Goal: Use online tool/utility: Use online tool/utility

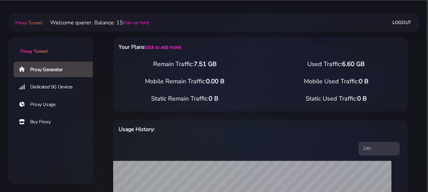
select select "DE"
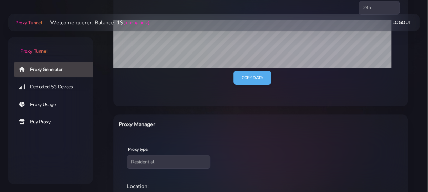
scroll to position [282, 0]
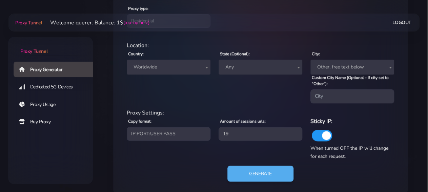
click at [193, 63] on span "Worldwide" at bounding box center [169, 66] width 76 height 9
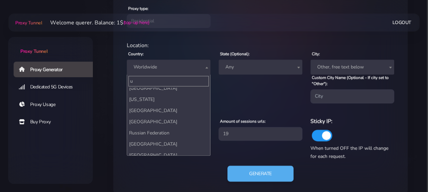
scroll to position [0, 0]
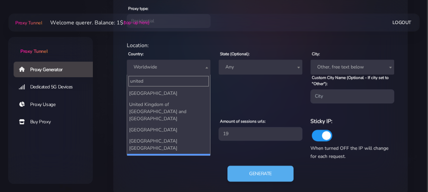
type input "united"
select select "US"
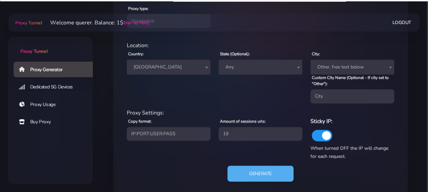
click at [270, 64] on span "Any" at bounding box center [261, 66] width 76 height 9
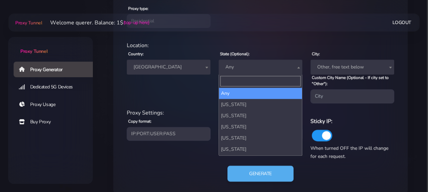
click at [249, 71] on span "Any" at bounding box center [261, 66] width 76 height 9
click at [252, 80] on input "Search" at bounding box center [261, 81] width 80 height 11
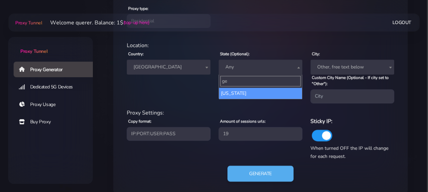
type input "ge"
select select "GA"
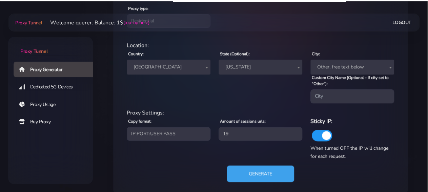
click at [265, 166] on button "Generate" at bounding box center [261, 174] width 68 height 17
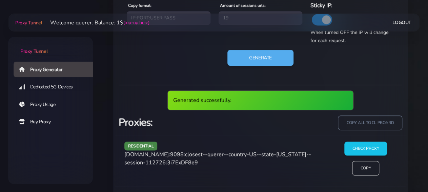
scroll to position [434, 0]
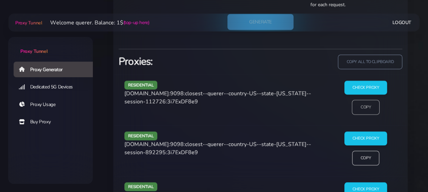
click at [374, 110] on input "Copy" at bounding box center [366, 107] width 28 height 15
click at [373, 93] on input "Check Proxy" at bounding box center [366, 88] width 44 height 14
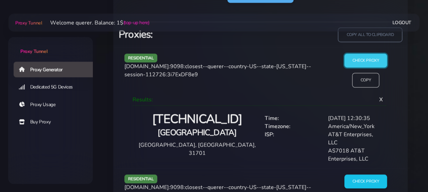
scroll to position [470, 0]
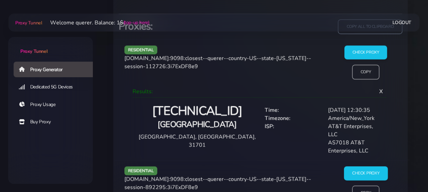
click at [359, 167] on input "Check Proxy" at bounding box center [366, 174] width 44 height 14
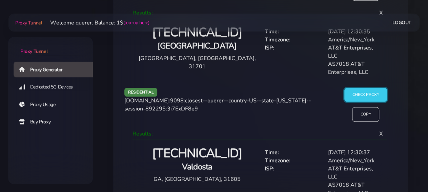
scroll to position [575, 0]
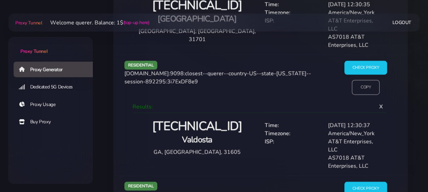
click at [360, 80] on input "Copy" at bounding box center [366, 87] width 28 height 15
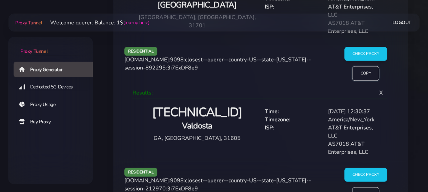
scroll to position [611, 0]
